Goal: Task Accomplishment & Management: Manage account settings

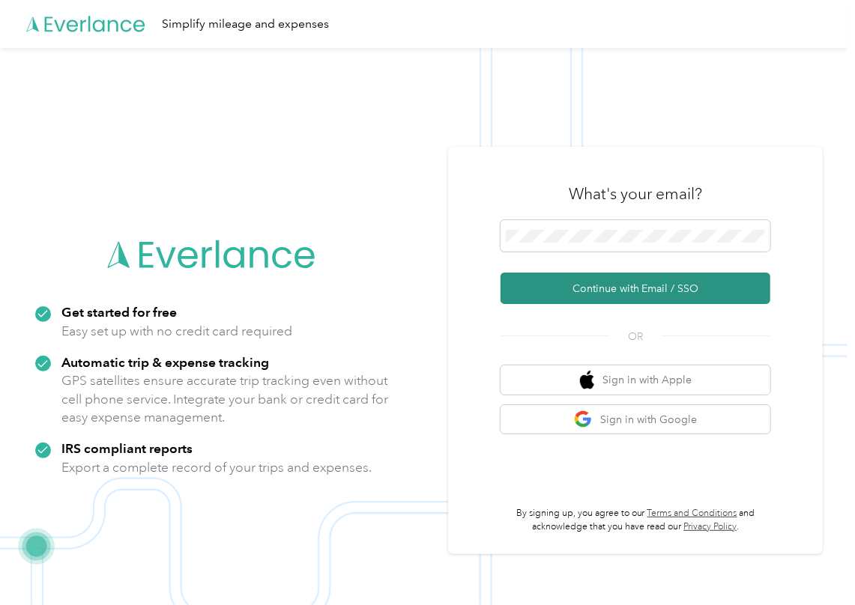
click at [571, 291] on button "Continue with Email / SSO" at bounding box center [635, 288] width 270 height 31
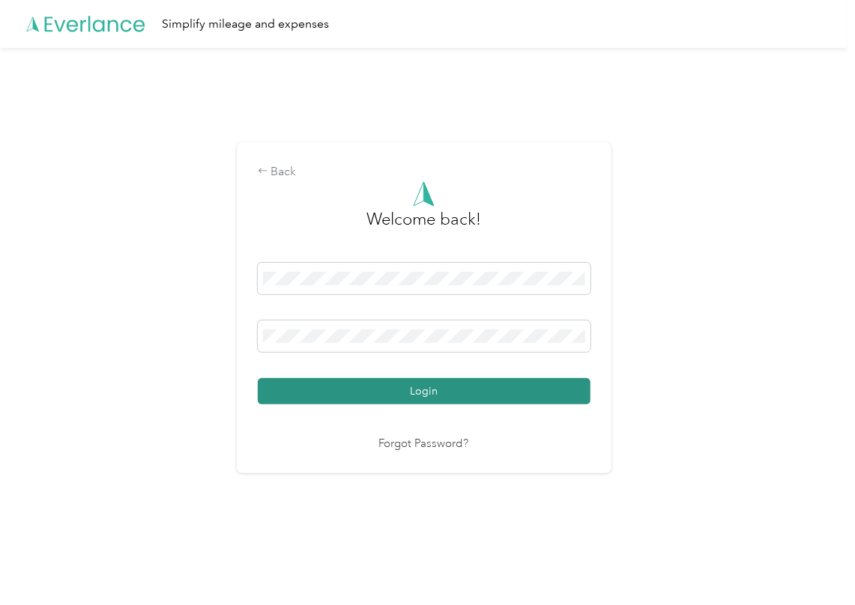
drag, startPoint x: 327, startPoint y: 392, endPoint x: 382, endPoint y: 491, distance: 113.0
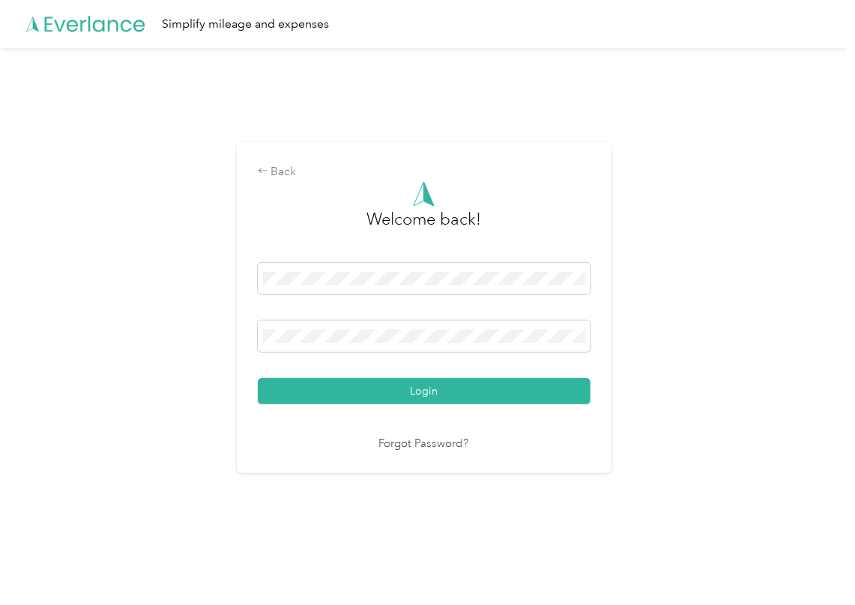
click at [327, 393] on button "Login" at bounding box center [424, 391] width 333 height 26
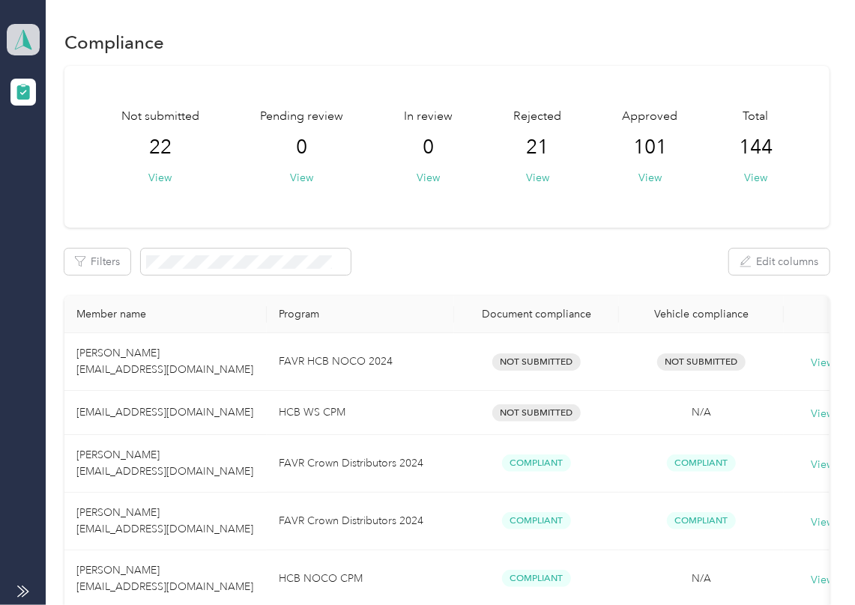
click at [21, 29] on icon at bounding box center [23, 39] width 22 height 21
click at [46, 148] on div "Log out" at bounding box center [164, 157] width 294 height 26
